Goal: Information Seeking & Learning: Stay updated

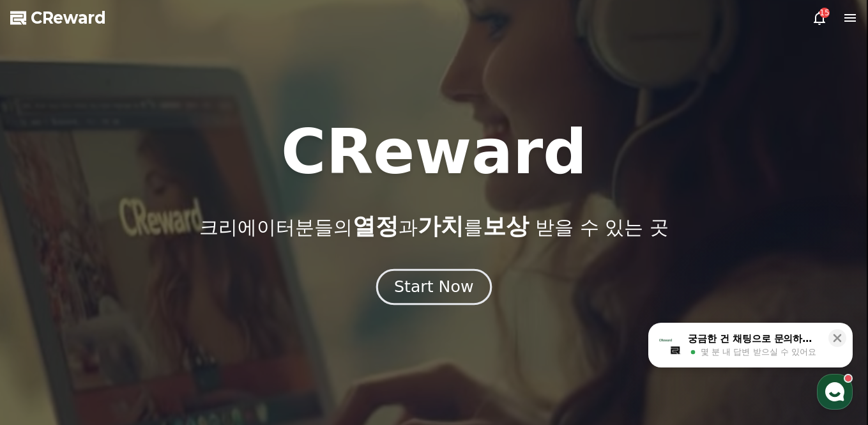
click at [419, 286] on div "Start Now" at bounding box center [433, 287] width 79 height 22
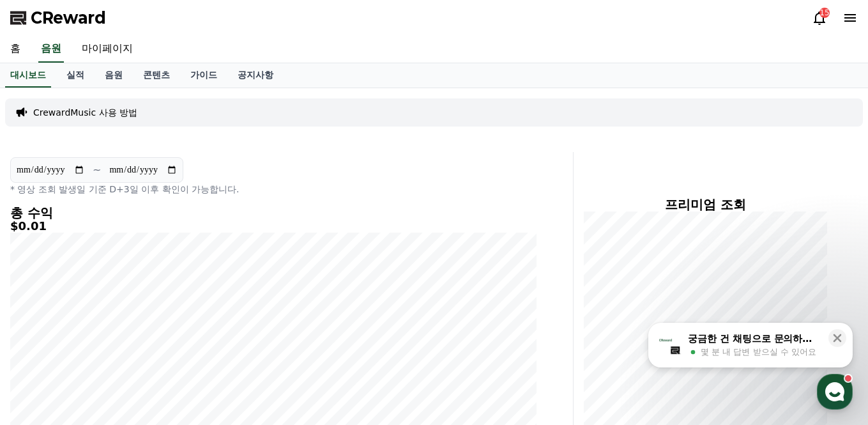
click at [848, 24] on icon at bounding box center [849, 17] width 15 height 15
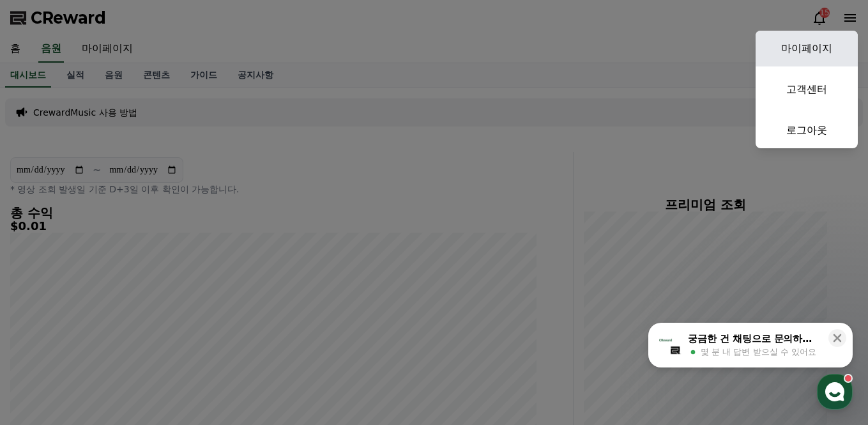
click at [794, 54] on link "마이페이지" at bounding box center [807, 49] width 102 height 36
select select "**********"
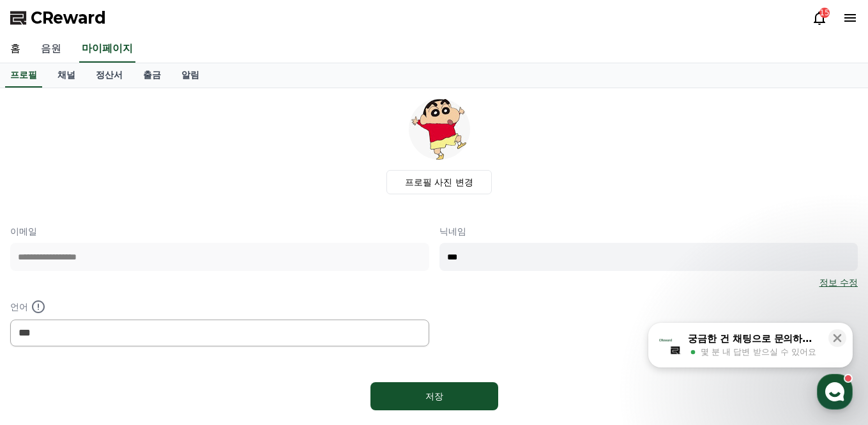
click at [47, 54] on link "음원" at bounding box center [51, 49] width 41 height 27
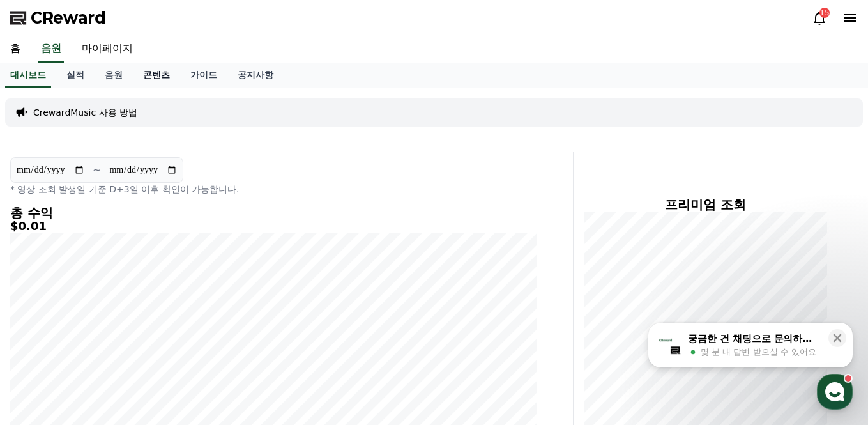
click at [137, 72] on link "콘텐츠" at bounding box center [156, 75] width 47 height 24
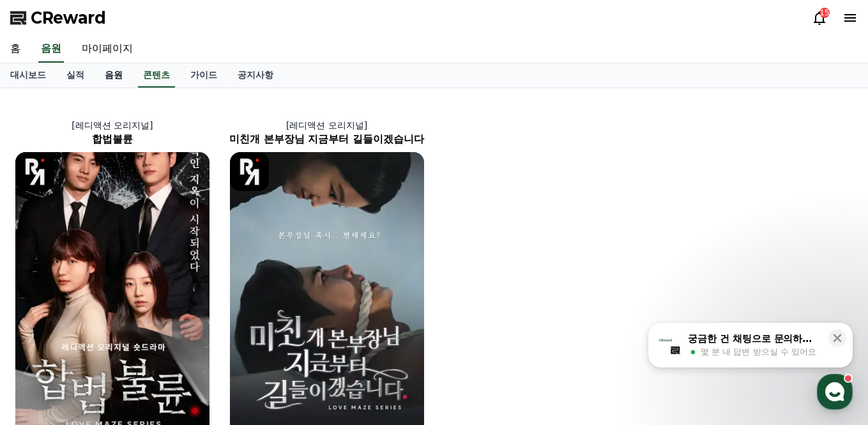
click at [109, 82] on link "음원" at bounding box center [114, 75] width 38 height 24
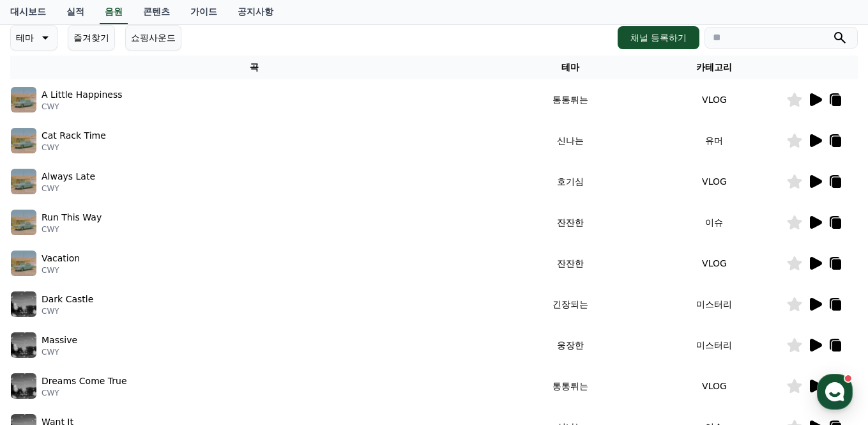
scroll to position [331, 0]
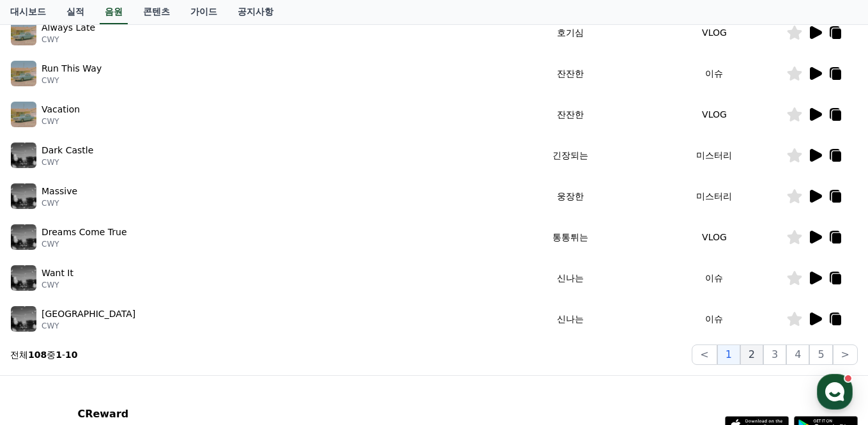
click at [757, 358] on button "2" at bounding box center [751, 354] width 23 height 20
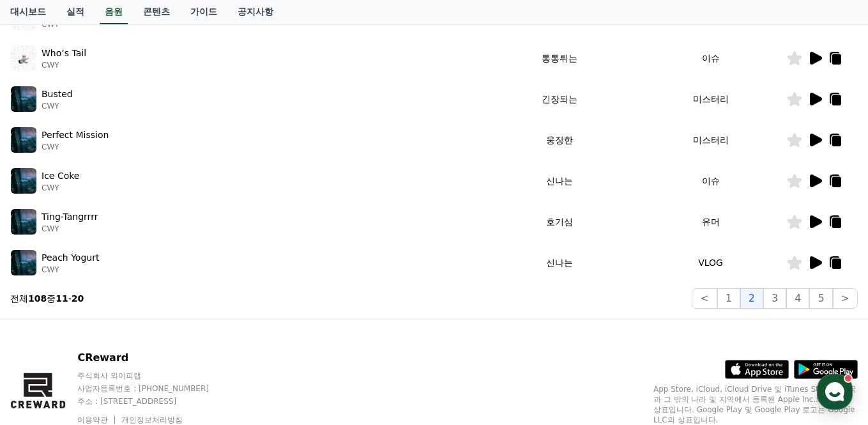
scroll to position [440, 0]
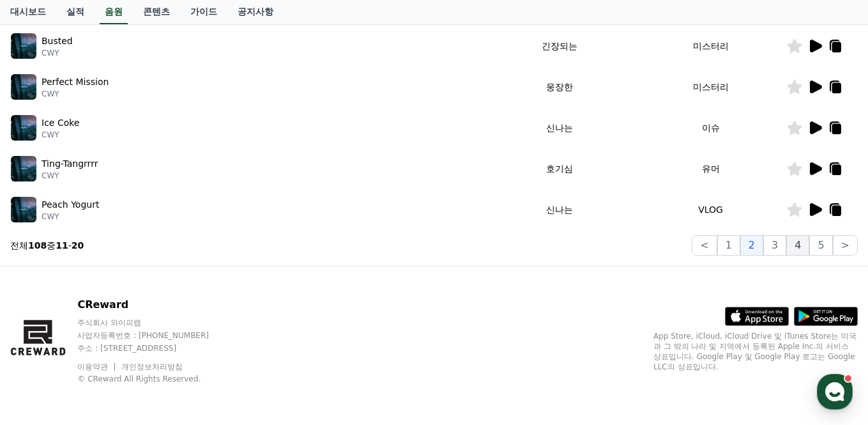
click at [796, 245] on button "4" at bounding box center [797, 245] width 23 height 20
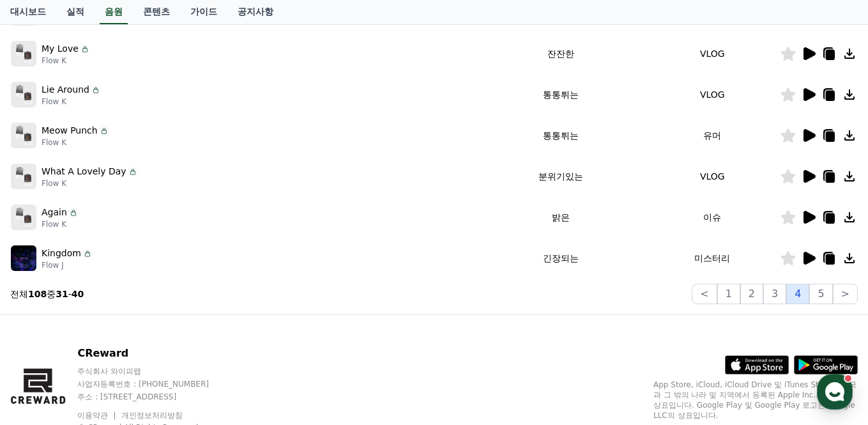
scroll to position [440, 0]
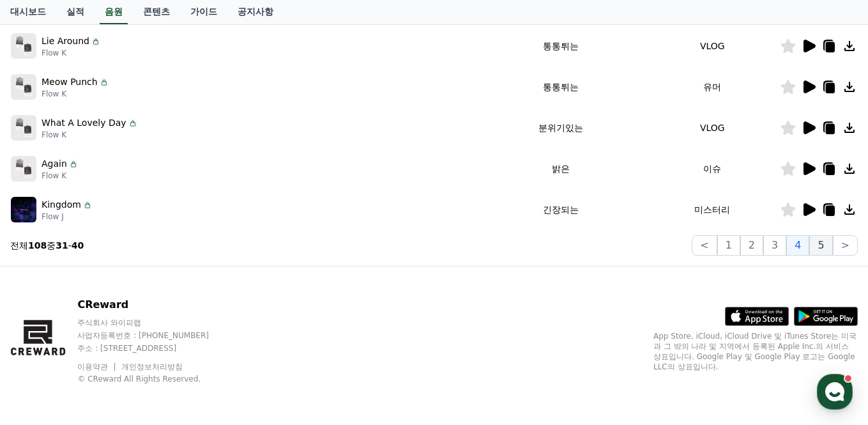
click at [812, 247] on button "5" at bounding box center [820, 245] width 23 height 20
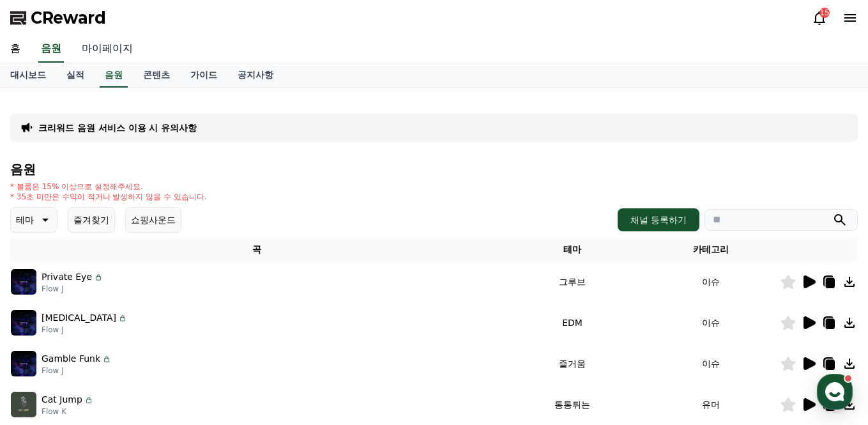
click at [106, 42] on link "마이페이지" at bounding box center [108, 49] width 72 height 27
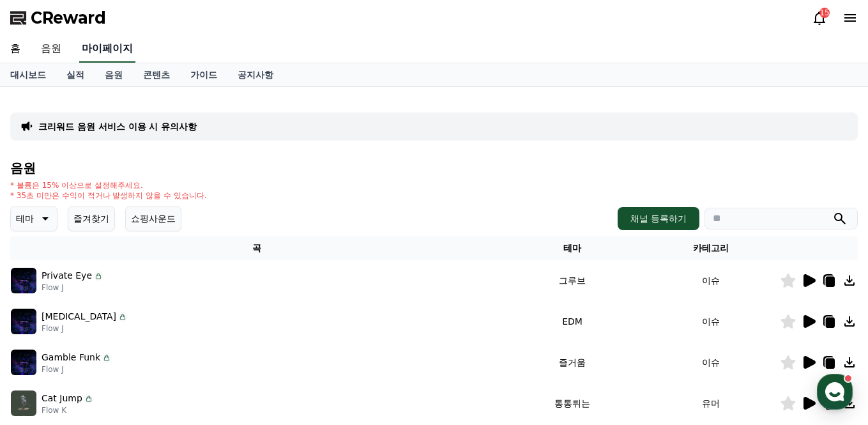
select select "**********"
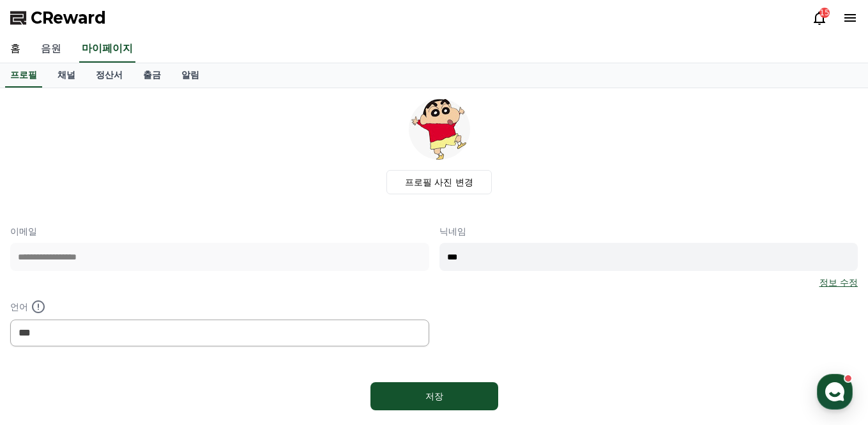
click at [42, 52] on link "음원" at bounding box center [51, 49] width 41 height 27
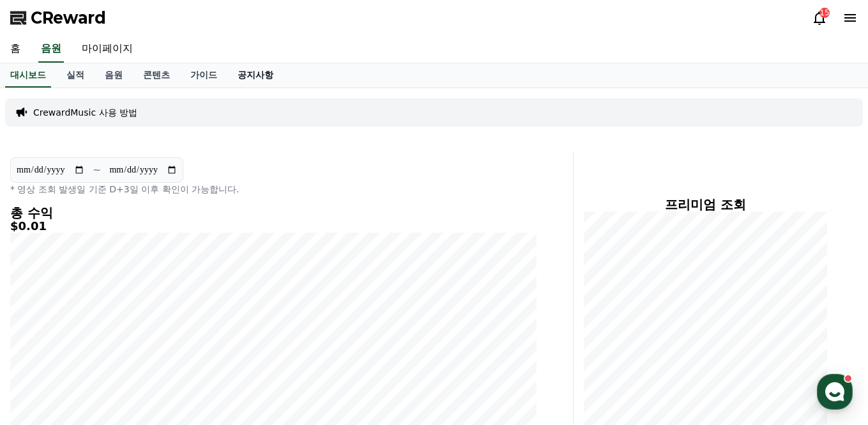
click at [243, 73] on link "공지사항" at bounding box center [255, 75] width 56 height 24
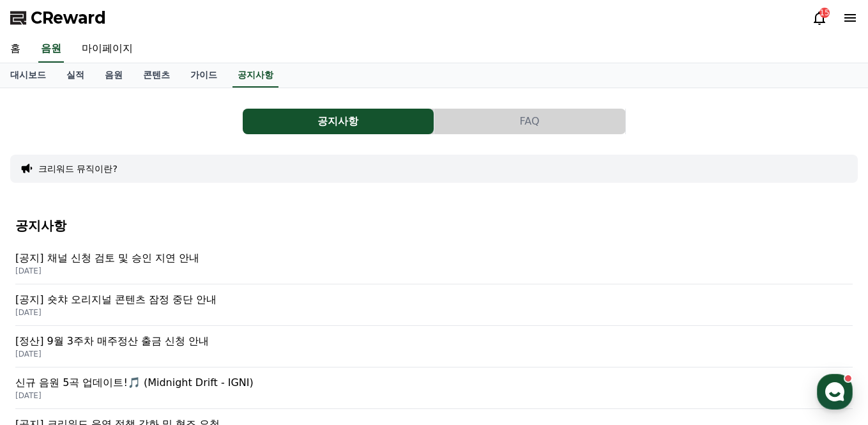
click at [130, 259] on p "[공지] 채널 신청 검토 및 승인 지연 안내" at bounding box center [433, 257] width 837 height 15
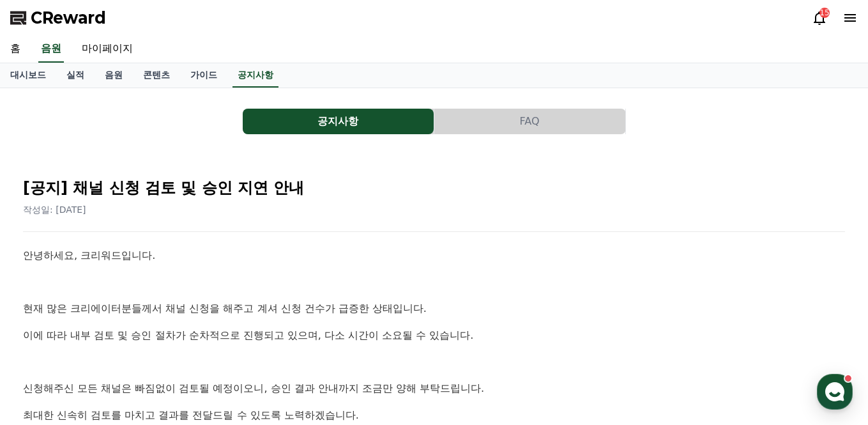
click at [816, 11] on icon at bounding box center [819, 17] width 15 height 15
